Goal: Information Seeking & Learning: Compare options

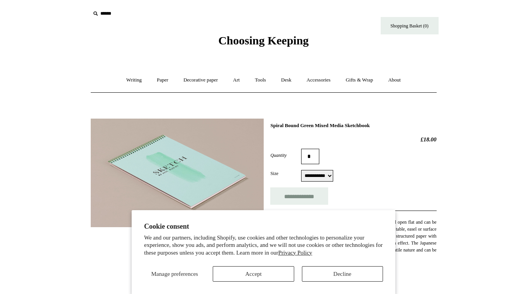
select select "**********"
click at [156, 80] on link "Paper +" at bounding box center [162, 80] width 25 height 20
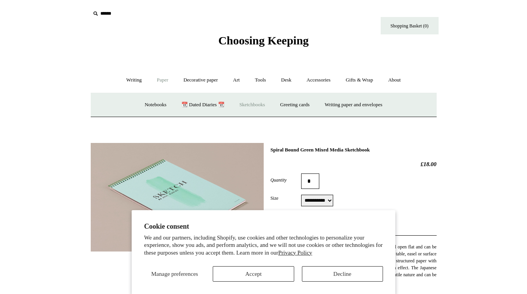
click at [256, 104] on link "Sketchbooks +" at bounding box center [251, 105] width 39 height 20
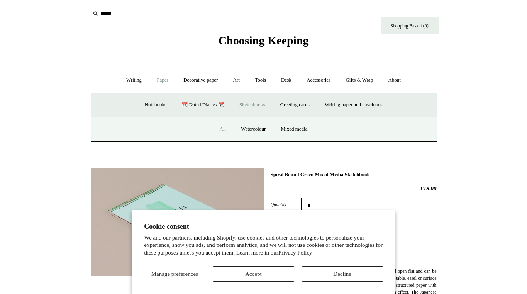
click at [223, 129] on link "All" at bounding box center [222, 129] width 20 height 20
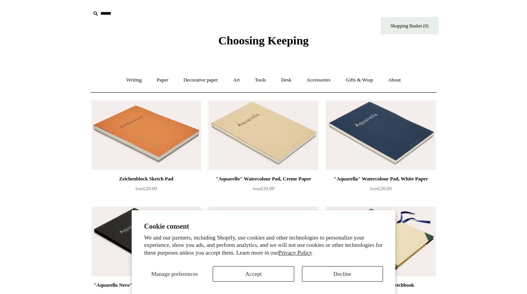
click at [104, 13] on input "text" at bounding box center [137, 14] width 95 height 14
type input "*****"
click at [174, 7] on input "*" at bounding box center [178, 14] width 8 height 14
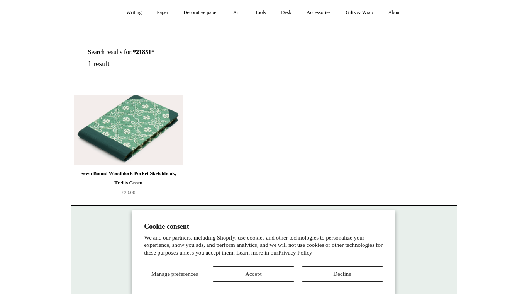
scroll to position [68, 0]
click at [137, 138] on img at bounding box center [129, 128] width 110 height 69
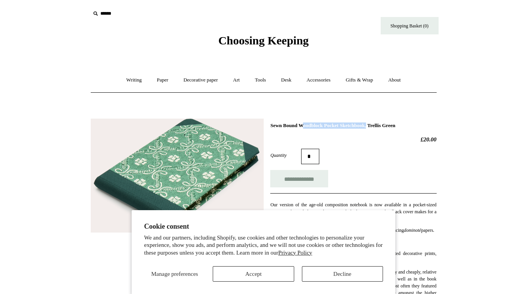
drag, startPoint x: 270, startPoint y: 125, endPoint x: 352, endPoint y: 126, distance: 81.8
click at [352, 126] on h1 "Sewn Bound Woodblock Pocket Sketchbook, Trellis Green" at bounding box center [353, 125] width 166 height 6
copy h1 "Sewn Bound Woodblock Pocket"
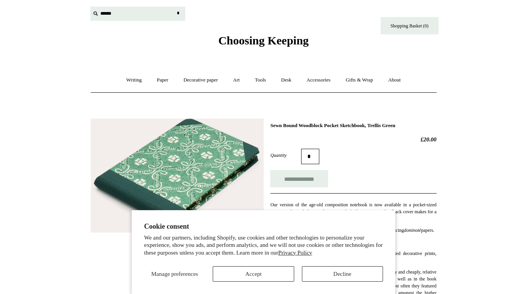
click at [103, 12] on input "text" at bounding box center [137, 14] width 95 height 14
paste input "**********"
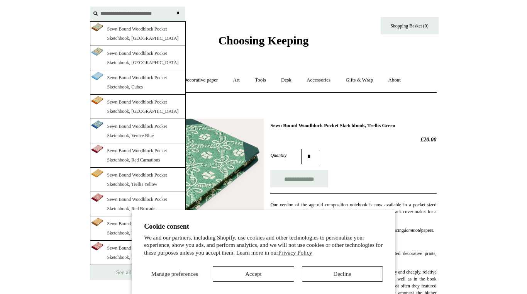
type input "**********"
click at [174, 7] on input "*" at bounding box center [178, 14] width 8 height 14
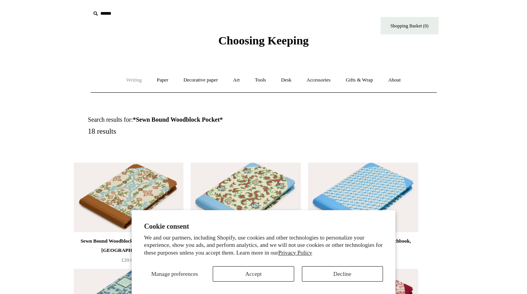
click at [130, 83] on link "Writing +" at bounding box center [133, 80] width 29 height 20
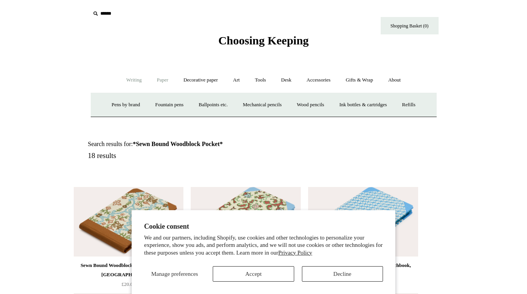
click at [161, 81] on link "Paper +" at bounding box center [162, 80] width 25 height 20
click at [254, 104] on link "Sketchbooks +" at bounding box center [251, 105] width 39 height 20
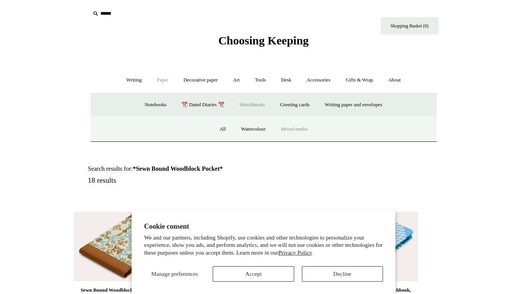
click at [297, 132] on link "Mixed media" at bounding box center [294, 129] width 41 height 20
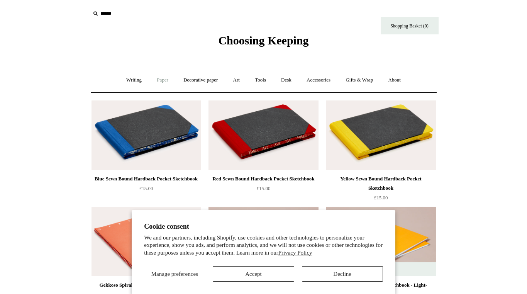
click at [161, 80] on link "Paper +" at bounding box center [162, 80] width 25 height 20
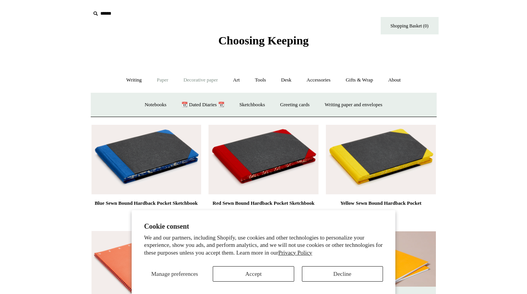
click at [193, 80] on link "Decorative paper +" at bounding box center [200, 80] width 48 height 20
click at [155, 81] on link "Paper +" at bounding box center [162, 80] width 25 height 20
click at [244, 109] on link "Sketchbooks +" at bounding box center [251, 105] width 39 height 20
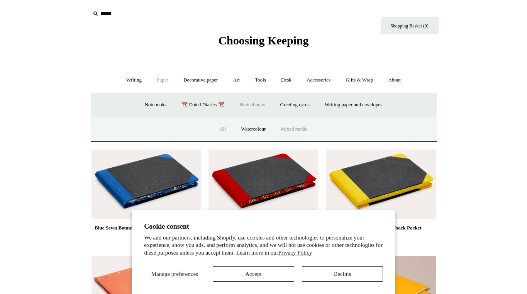
click at [222, 127] on link "All" at bounding box center [222, 129] width 20 height 20
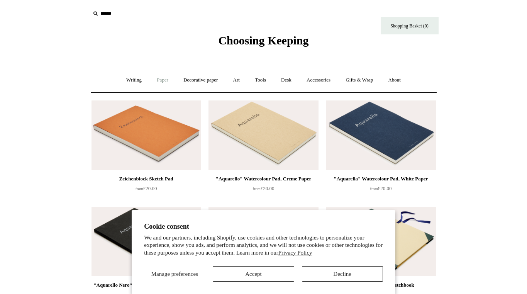
click at [161, 85] on link "Paper +" at bounding box center [162, 80] width 25 height 20
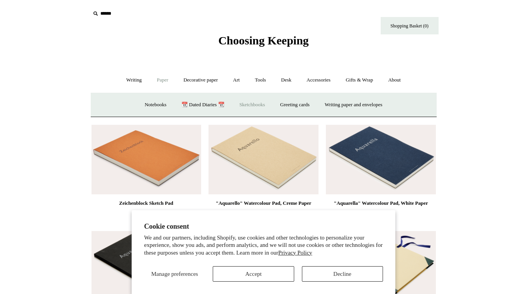
click at [250, 103] on link "Sketchbooks +" at bounding box center [251, 105] width 39 height 20
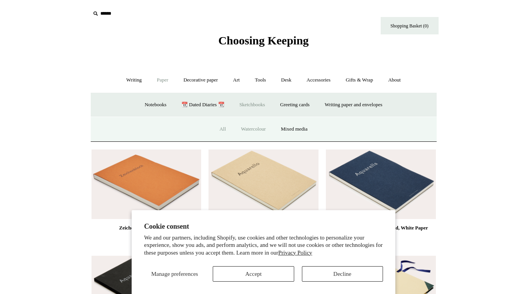
click at [250, 137] on link "Watercolour" at bounding box center [253, 129] width 39 height 20
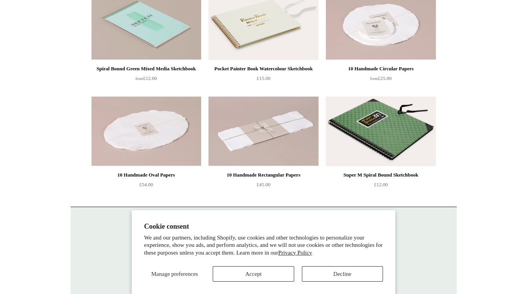
scroll to position [250, 0]
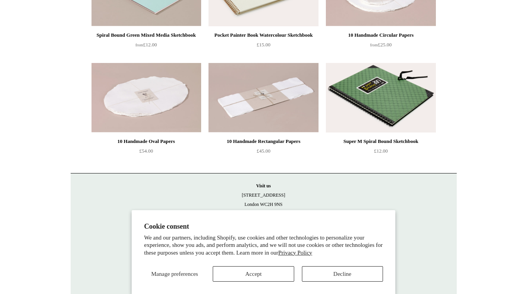
click at [377, 95] on img at bounding box center [381, 97] width 110 height 69
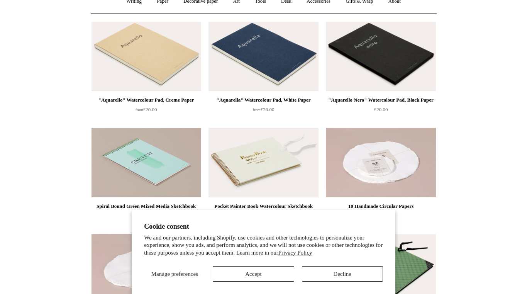
scroll to position [61, 0]
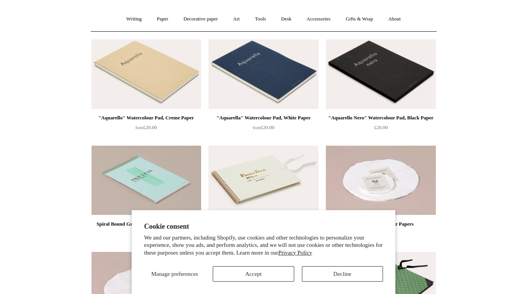
click at [150, 81] on img at bounding box center [146, 73] width 110 height 69
click at [317, 182] on img at bounding box center [263, 180] width 110 height 69
click at [162, 174] on img at bounding box center [146, 180] width 110 height 69
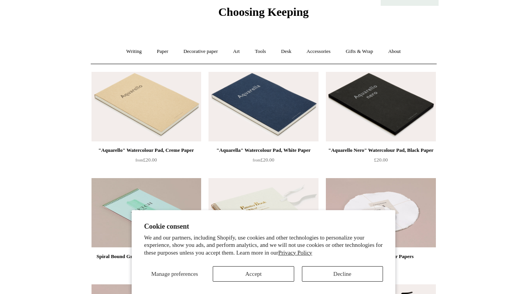
scroll to position [0, 0]
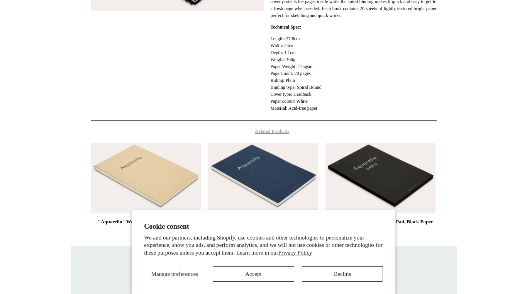
scroll to position [210, 0]
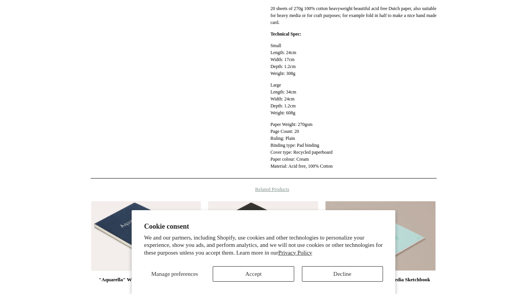
scroll to position [252, 0]
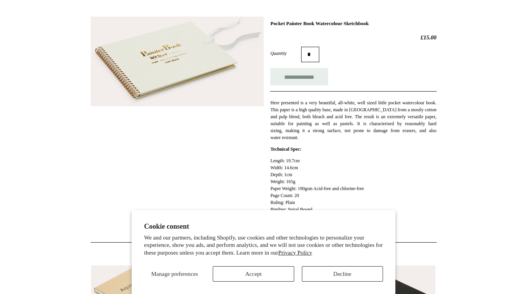
scroll to position [124, 0]
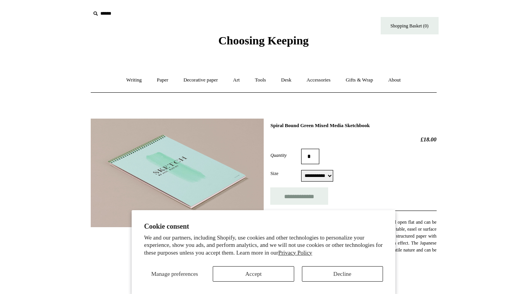
select select "**********"
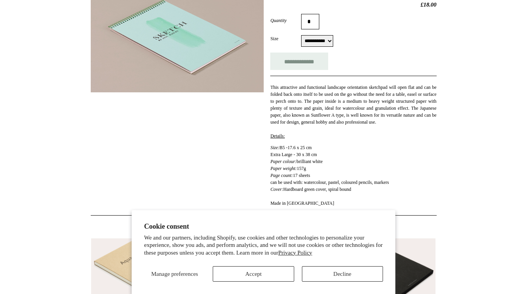
scroll to position [135, 0]
